Goal: Information Seeking & Learning: Check status

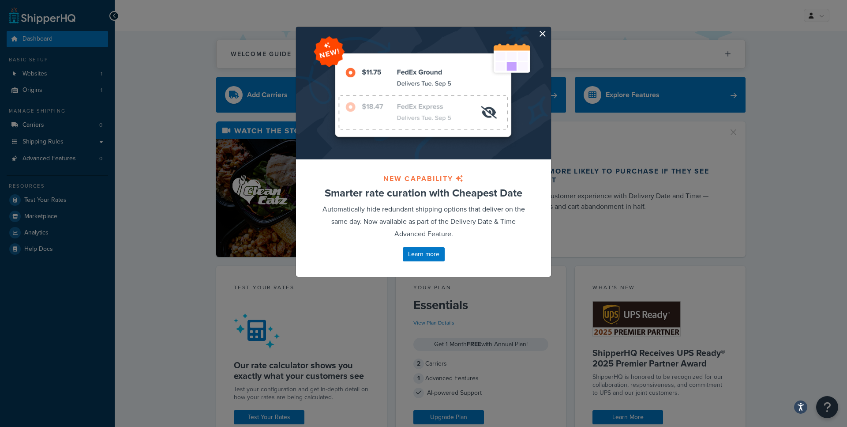
click at [549, 29] on button "button" at bounding box center [550, 28] width 2 height 2
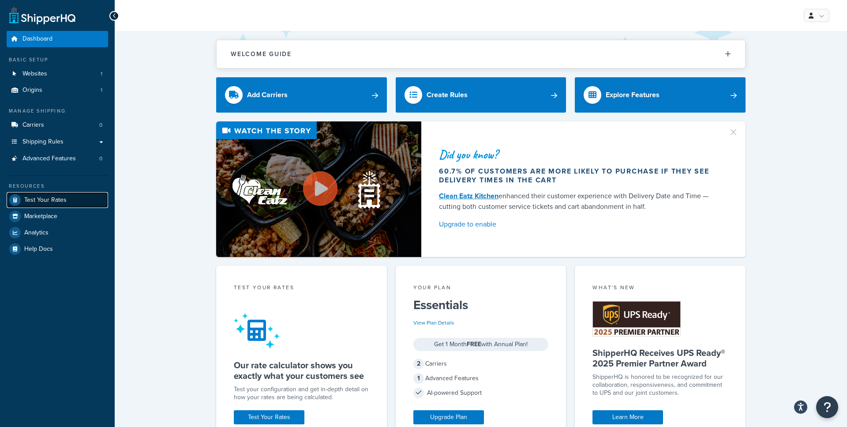
click at [52, 201] on span "Test Your Rates" at bounding box center [45, 200] width 42 height 8
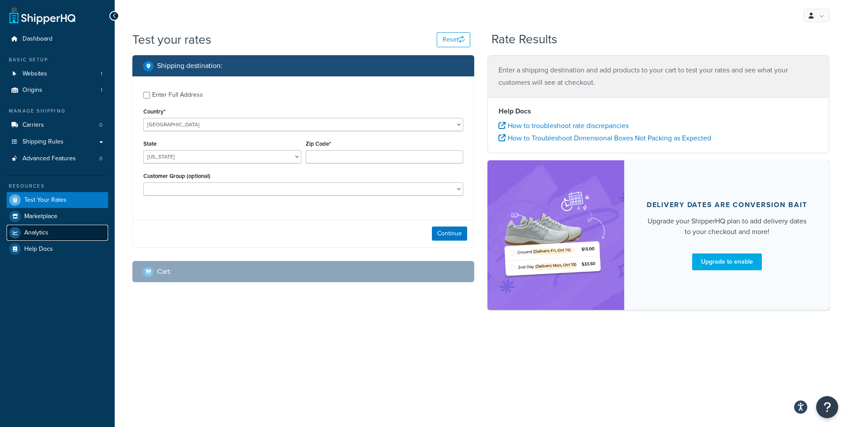
click at [44, 232] on span "Analytics" at bounding box center [36, 233] width 24 height 8
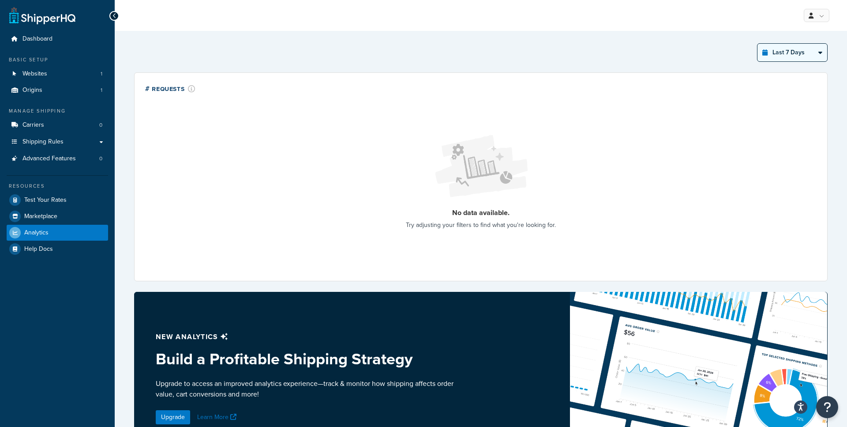
select select "last_year"
click option "Last 12 Months" at bounding box center [0, 0] width 0 height 0
click at [56, 88] on link "Origins 1" at bounding box center [57, 90] width 101 height 16
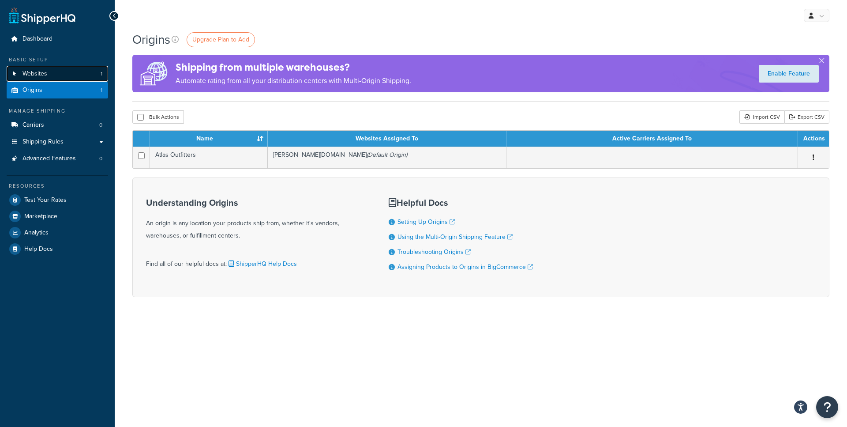
click at [51, 75] on link "Websites 1" at bounding box center [57, 74] width 101 height 16
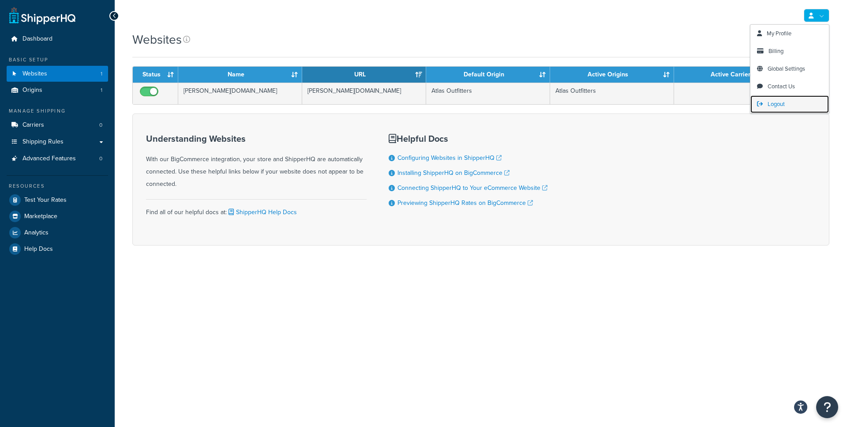
click at [768, 109] on link "Logout" at bounding box center [790, 104] width 79 height 18
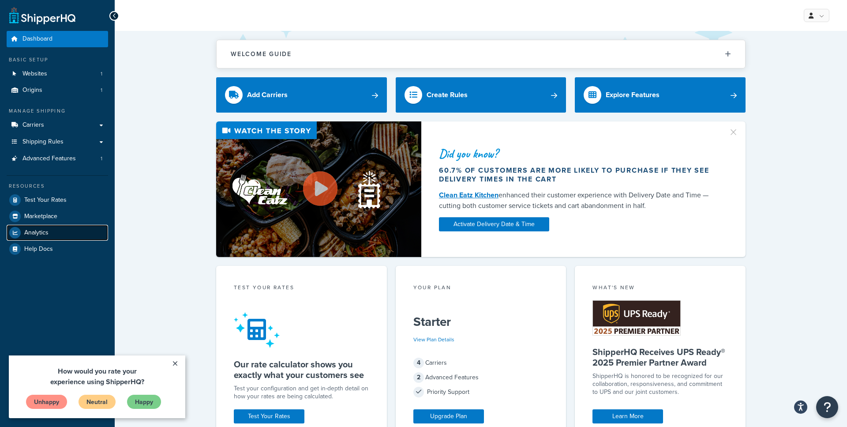
click at [43, 234] on span "Analytics" at bounding box center [36, 233] width 24 height 8
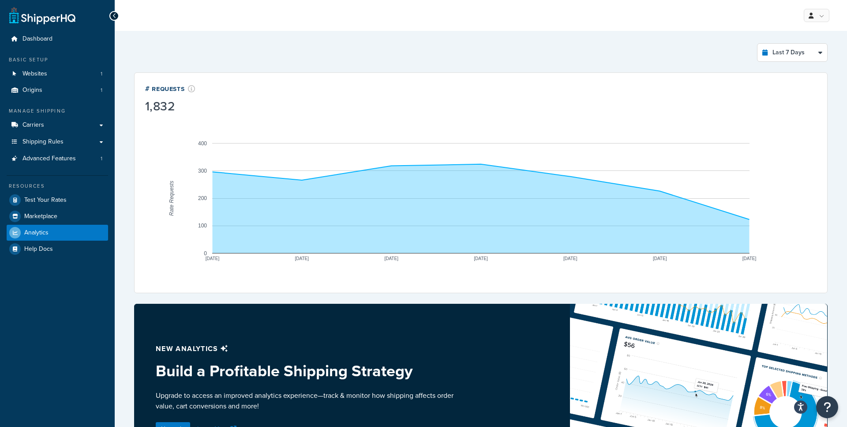
click at [641, 49] on div "Last 7 Days Select a time period Last 24 Hours Last 7 Days Last 30 Days Last 3 …" at bounding box center [481, 52] width 694 height 19
select select "last_30_days"
click option "Last 30 Days" at bounding box center [0, 0] width 0 height 0
